Goal: Transaction & Acquisition: Purchase product/service

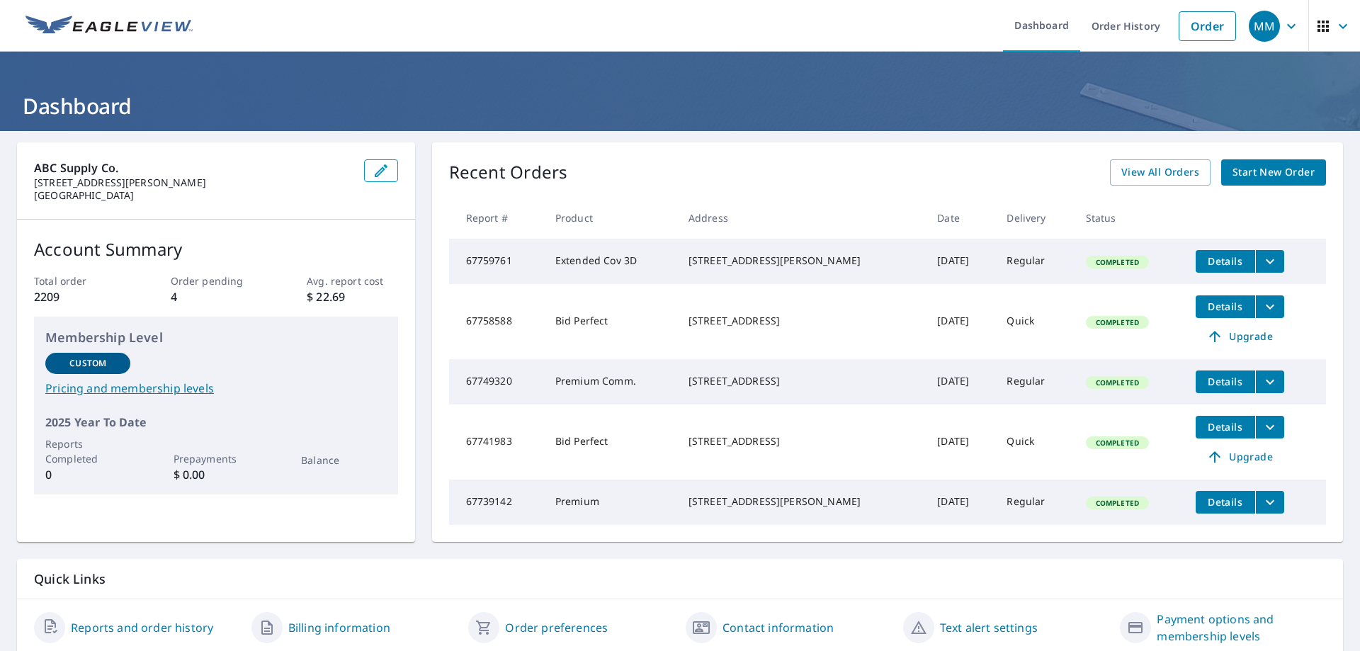
click at [1253, 172] on span "Start New Order" at bounding box center [1273, 173] width 82 height 18
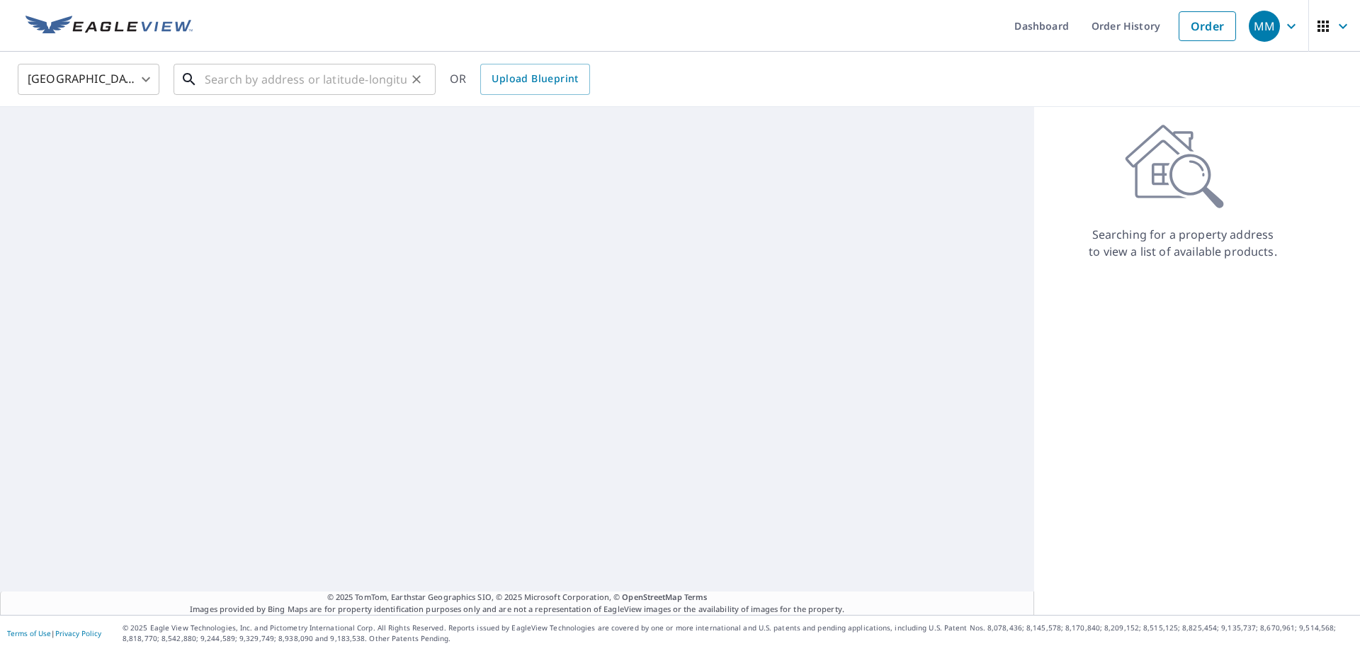
click at [278, 67] on input "text" at bounding box center [306, 79] width 202 height 40
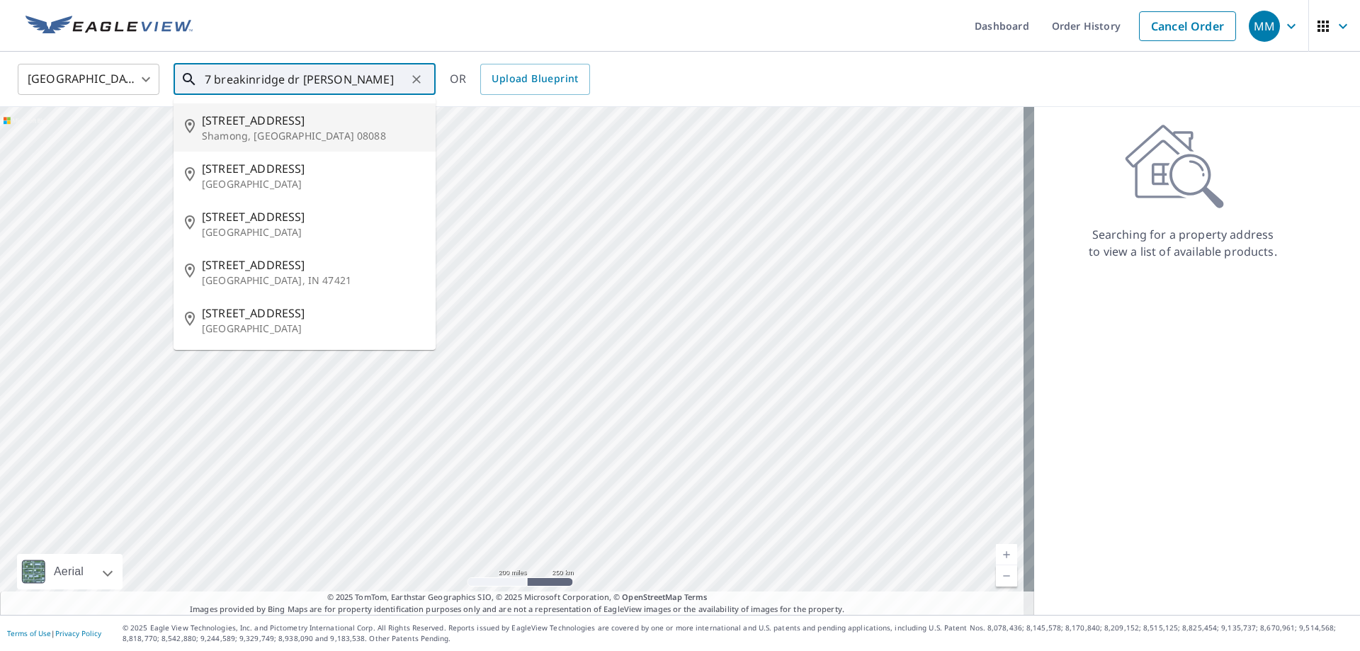
click at [222, 129] on p "Shamong, [GEOGRAPHIC_DATA] 08088" at bounding box center [313, 136] width 222 height 14
type input "[STREET_ADDRESS][PERSON_NAME]"
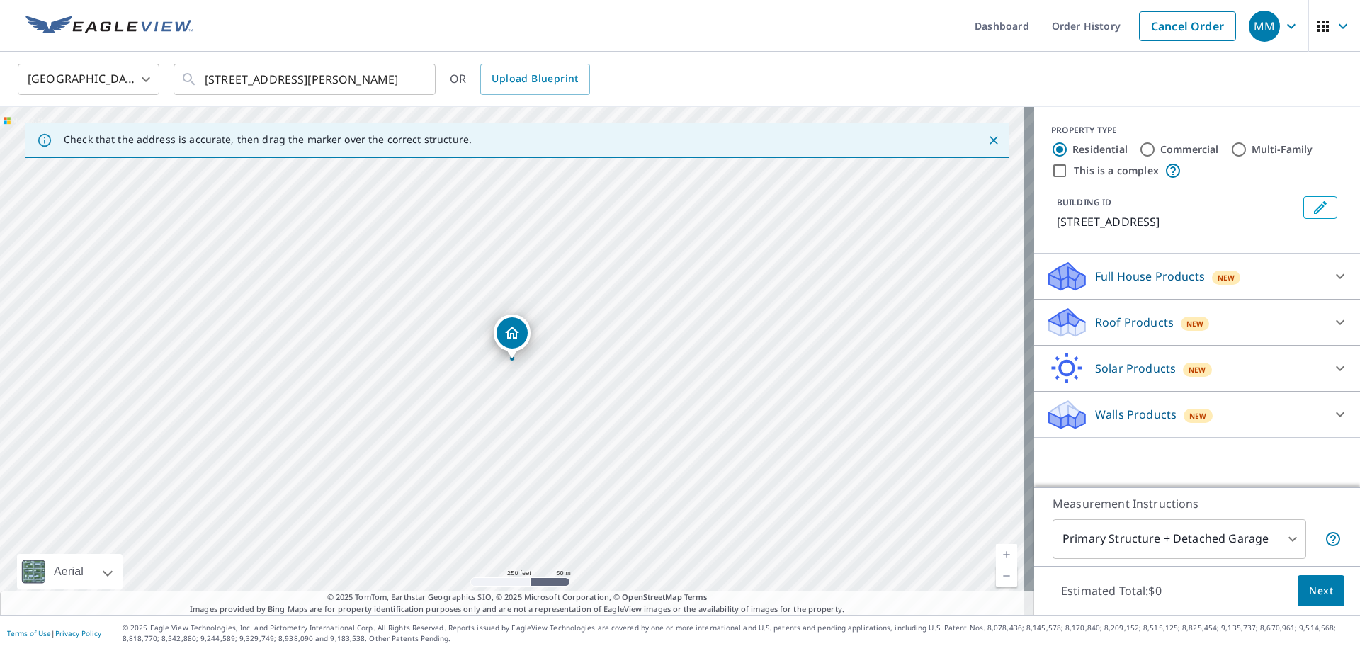
click at [1119, 320] on p "Roof Products" at bounding box center [1134, 322] width 79 height 17
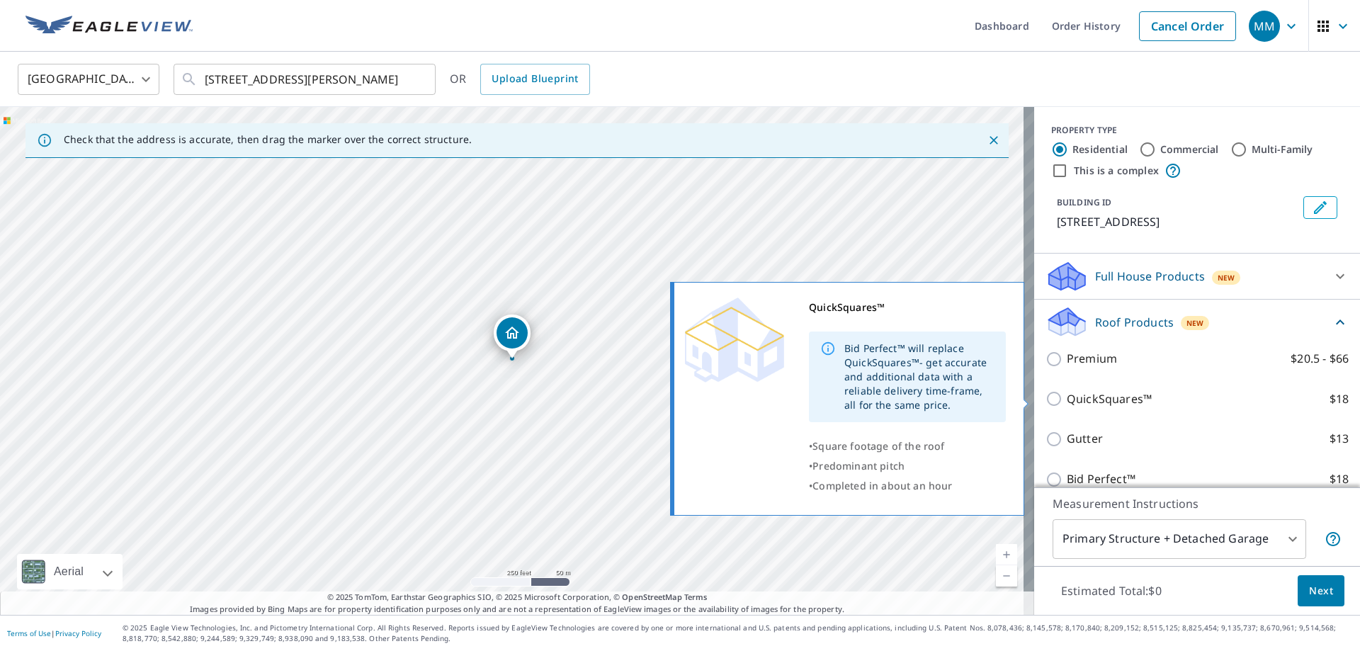
click at [1046, 396] on input "QuickSquares™ $18" at bounding box center [1055, 398] width 21 height 17
checkbox input "true"
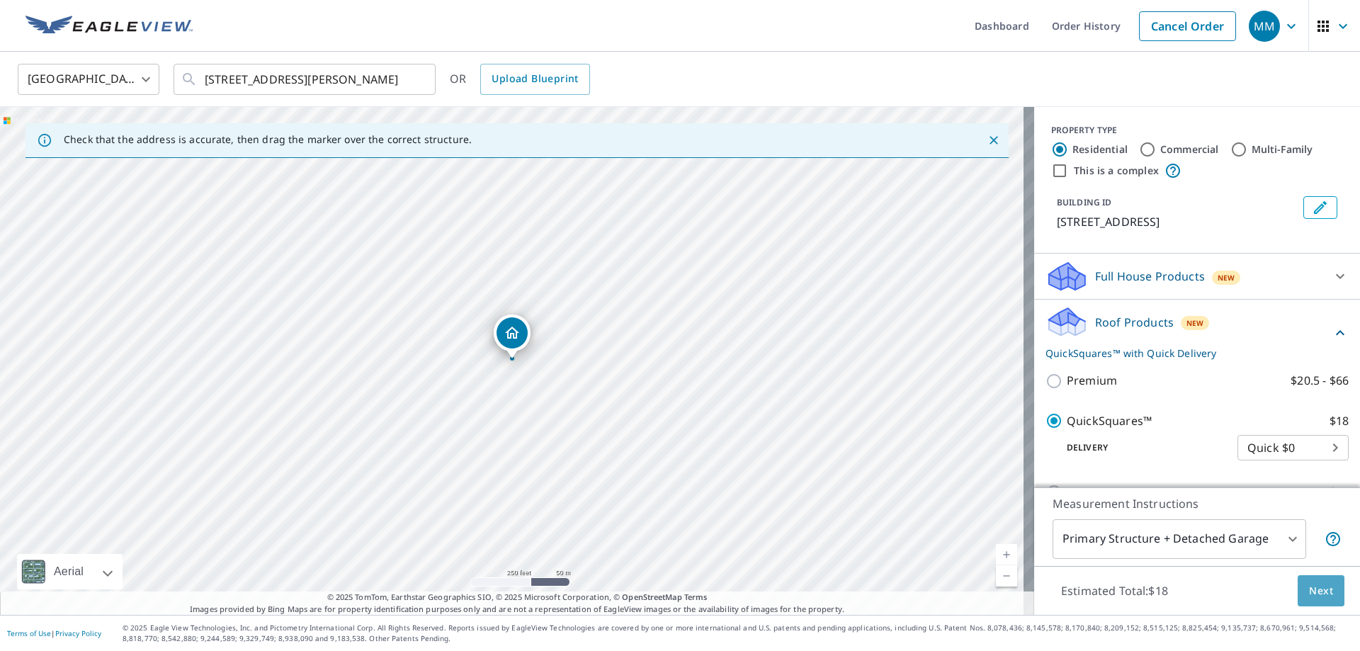
click at [1313, 592] on span "Next" at bounding box center [1321, 591] width 24 height 18
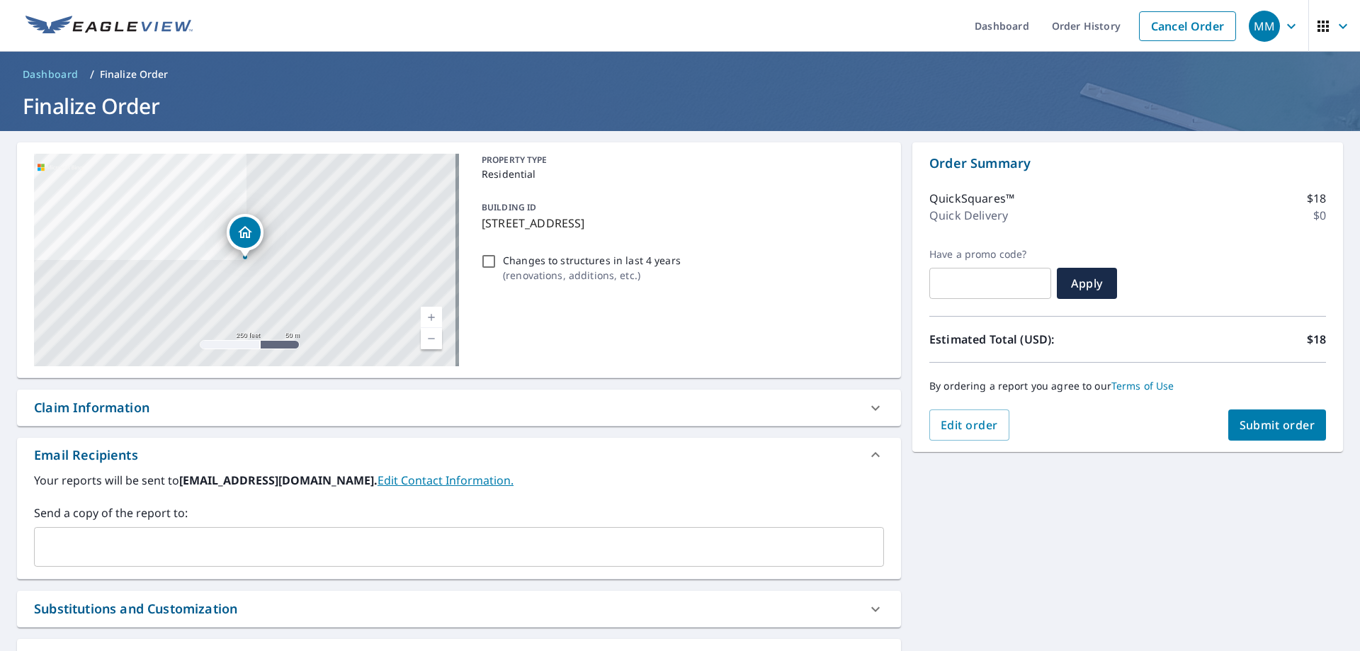
click at [154, 535] on input "text" at bounding box center [448, 546] width 816 height 27
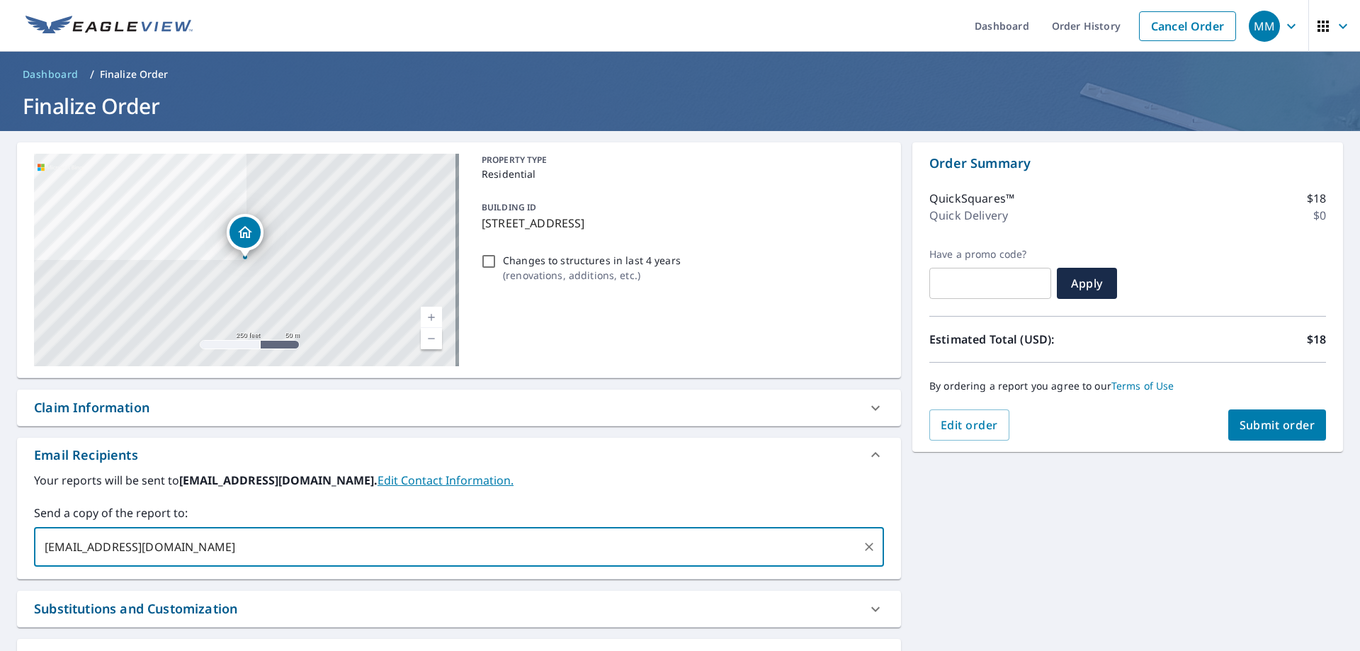
type input "[EMAIL_ADDRESS][DOMAIN_NAME]"
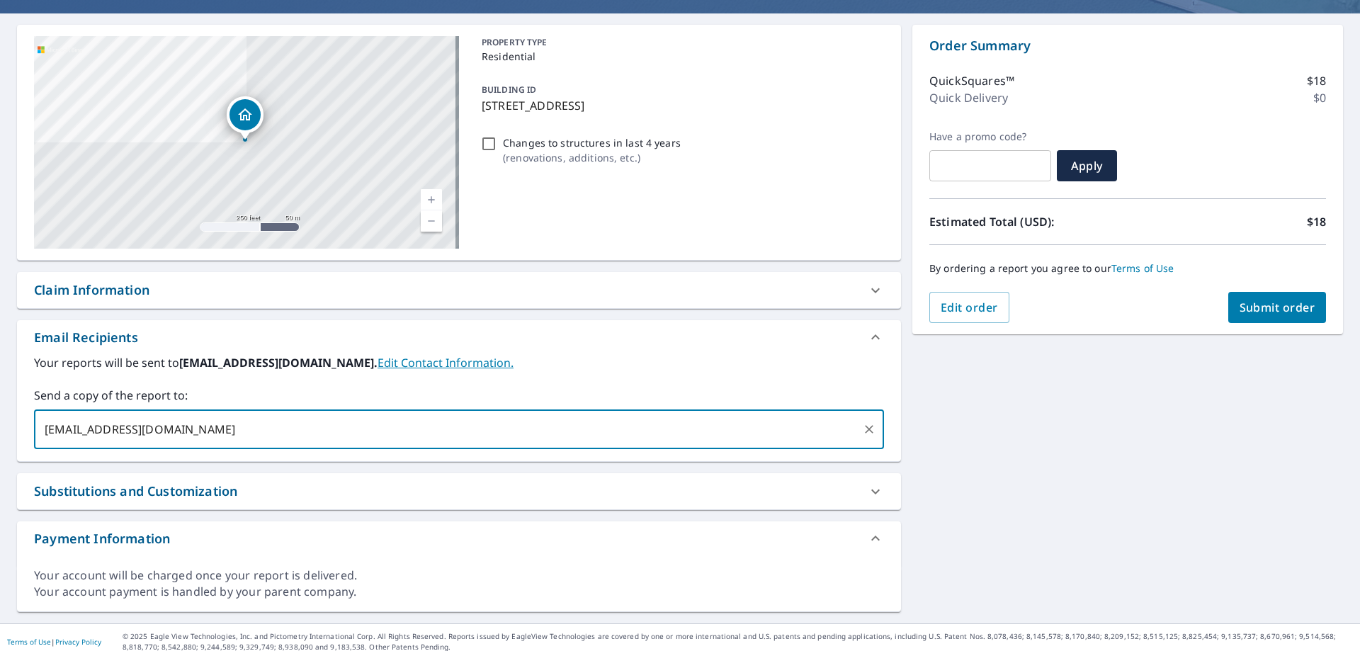
scroll to position [126, 0]
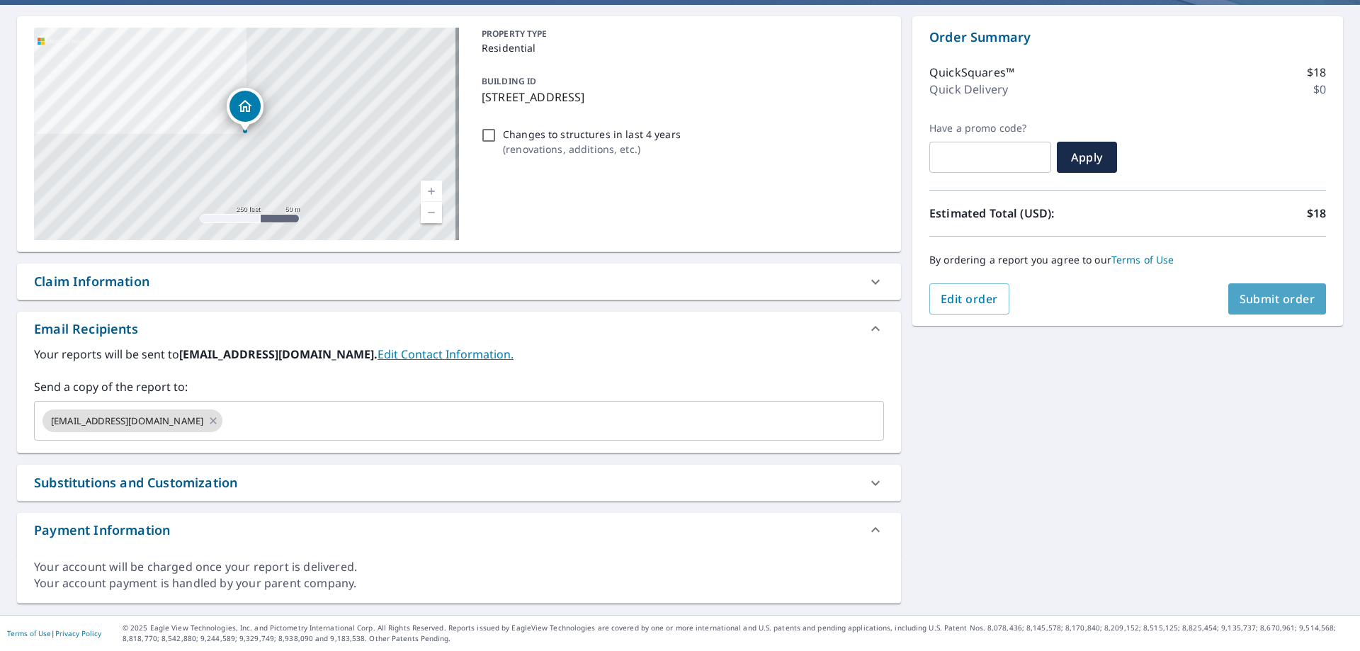
click at [1271, 299] on span "Submit order" at bounding box center [1277, 299] width 76 height 16
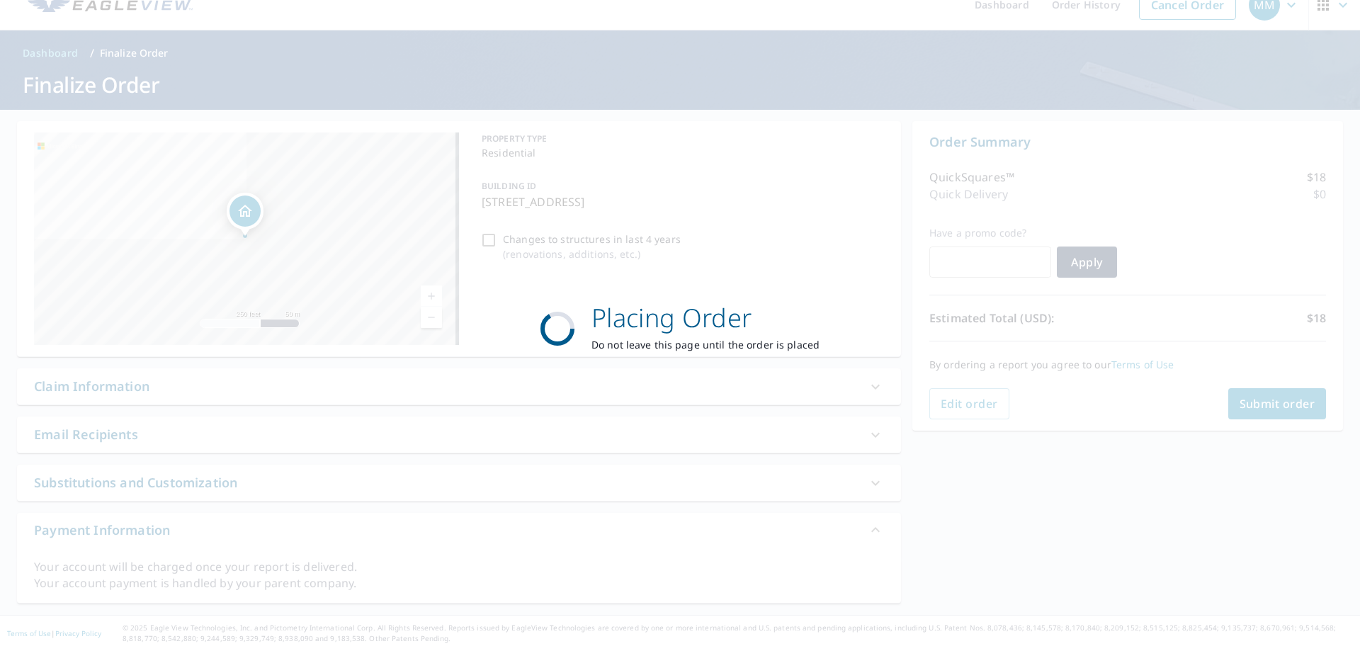
scroll to position [21, 0]
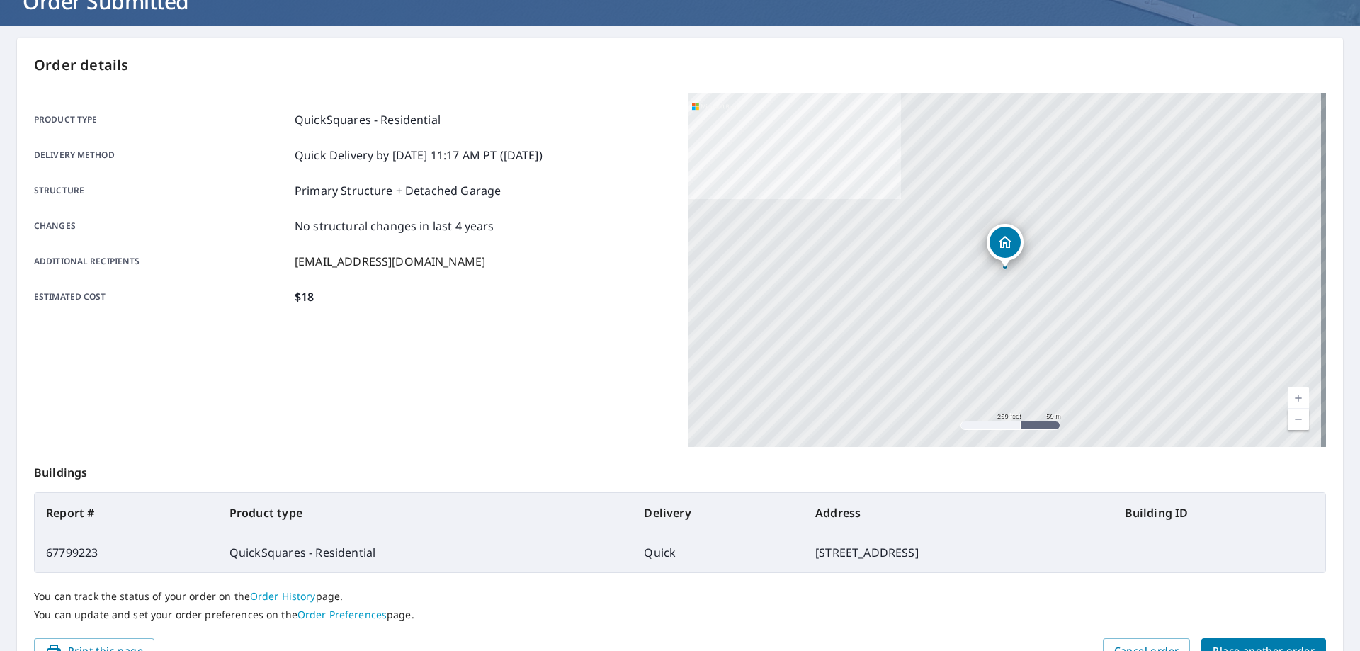
scroll to position [183, 0]
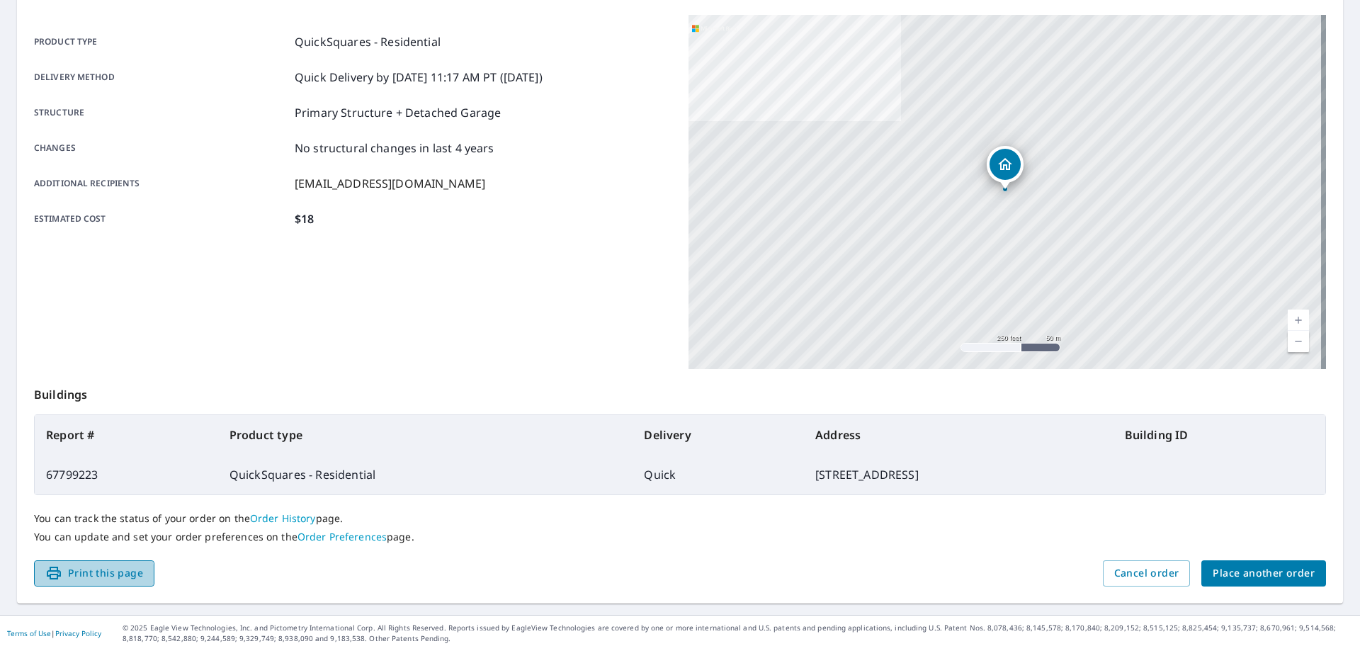
click at [81, 575] on span "Print this page" at bounding box center [94, 573] width 98 height 18
